Goal: Information Seeking & Learning: Find contact information

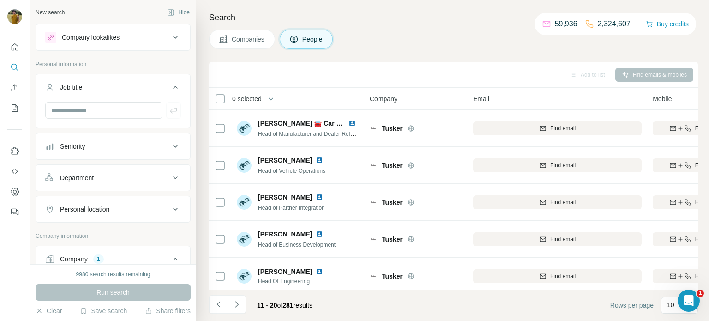
scroll to position [189, 43]
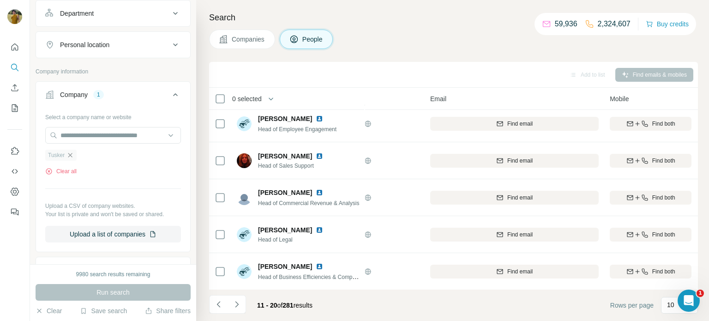
click at [72, 152] on icon "button" at bounding box center [69, 154] width 7 height 7
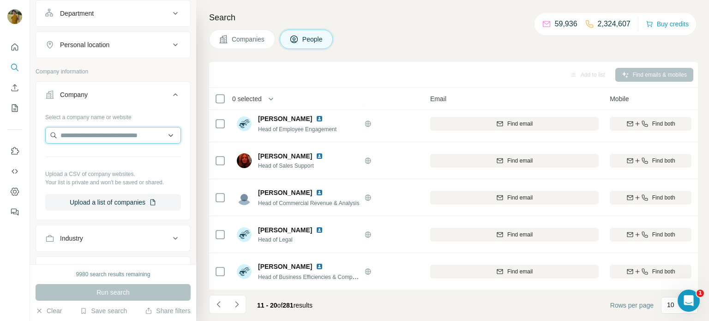
click at [80, 137] on input "text" at bounding box center [113, 135] width 136 height 17
type input "**********"
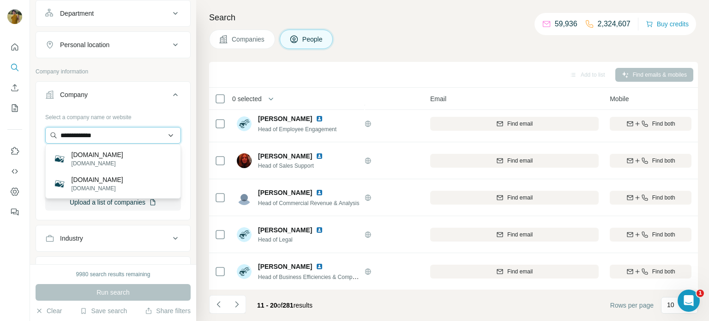
click at [112, 131] on input "**********" at bounding box center [113, 135] width 136 height 17
click at [208, 67] on div "Search Companies People Add to list Find emails & mobiles 0 selected People Com…" at bounding box center [452, 160] width 513 height 321
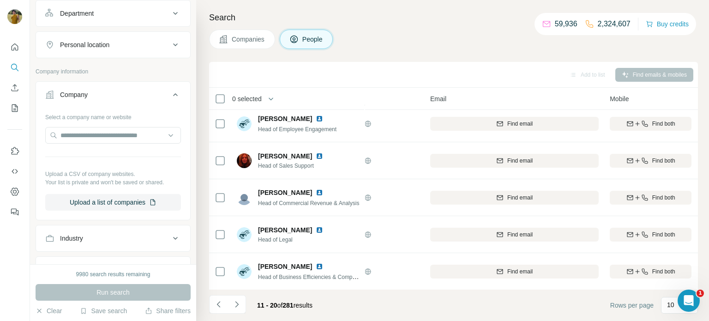
click at [93, 123] on div "Select a company name or website Upload a CSV of company websites. Your list is…" at bounding box center [113, 159] width 136 height 101
click at [95, 135] on input "text" at bounding box center [113, 135] width 136 height 17
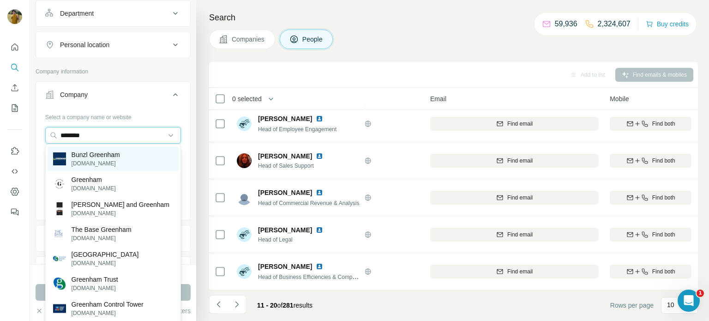
type input "********"
click at [114, 165] on p "[DOMAIN_NAME]" at bounding box center [96, 163] width 48 height 8
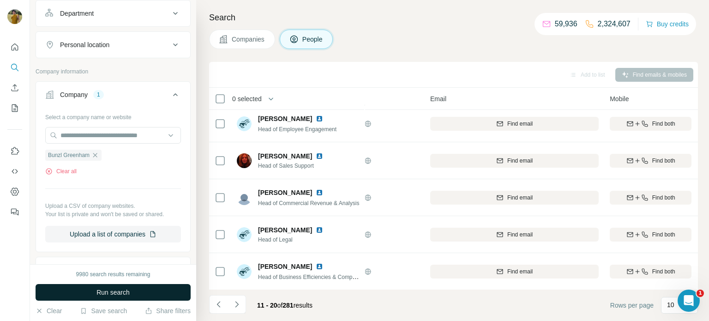
click at [96, 289] on span "Run search" at bounding box center [112, 292] width 33 height 9
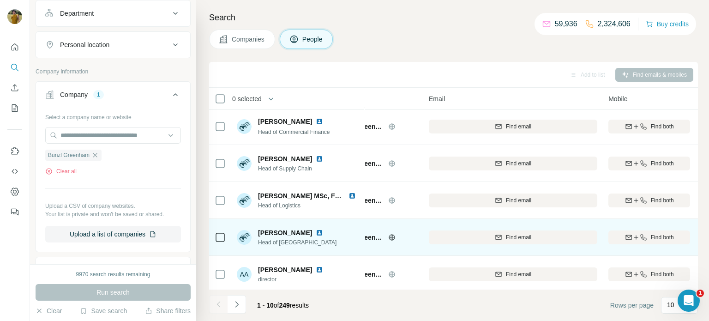
scroll to position [189, 44]
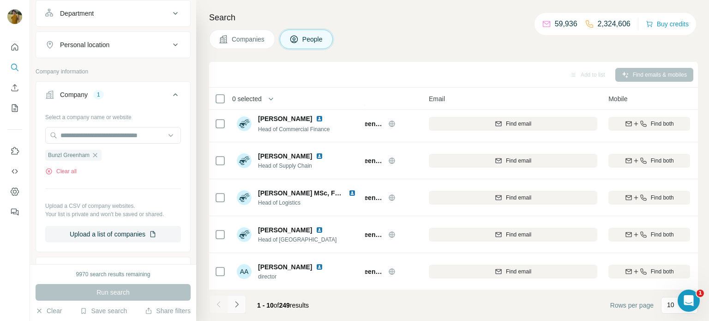
click at [238, 305] on icon "Navigate to next page" at bounding box center [236, 304] width 9 height 9
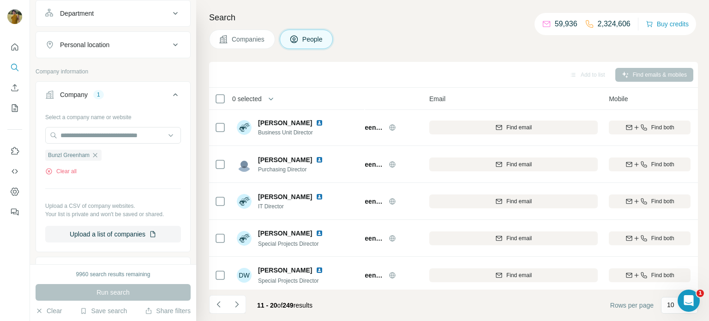
scroll to position [0, 43]
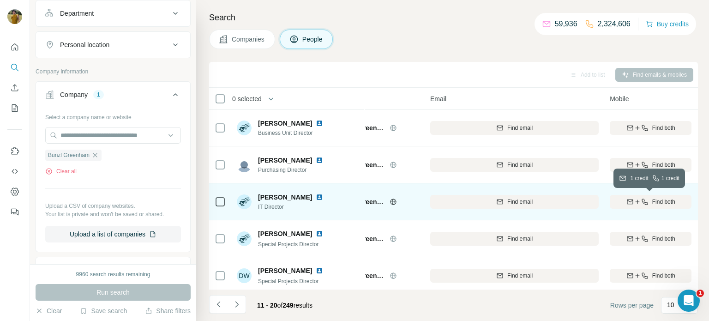
click at [652, 198] on span "Find both" at bounding box center [663, 202] width 23 height 8
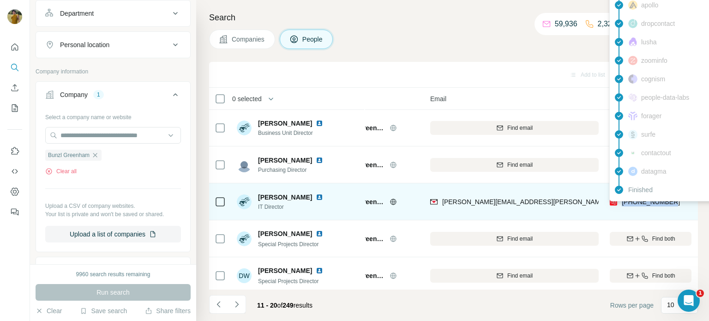
drag, startPoint x: 679, startPoint y: 201, endPoint x: 622, endPoint y: 201, distance: 56.3
click at [622, 201] on div "[PHONE_NUMBER]" at bounding box center [651, 201] width 82 height 25
copy span "[PHONE_NUMBER]"
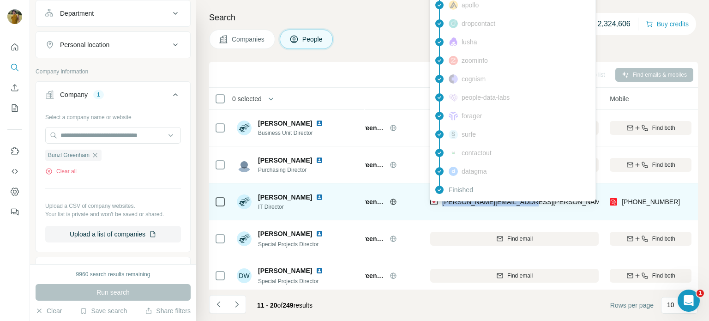
drag, startPoint x: 547, startPoint y: 199, endPoint x: 440, endPoint y: 203, distance: 107.2
click at [440, 203] on div "[PERSON_NAME][EMAIL_ADDRESS][PERSON_NAME][DOMAIN_NAME]" at bounding box center [514, 201] width 169 height 25
copy span "[PERSON_NAME][EMAIL_ADDRESS][PERSON_NAME][DOMAIN_NAME]"
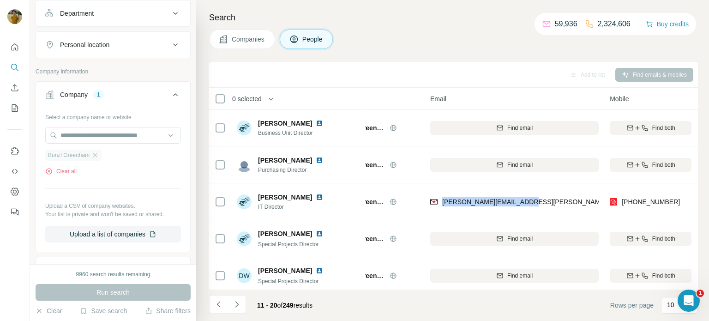
click at [69, 156] on span "Bunzl Greenham" at bounding box center [69, 155] width 42 height 8
